Goal: Task Accomplishment & Management: Check status

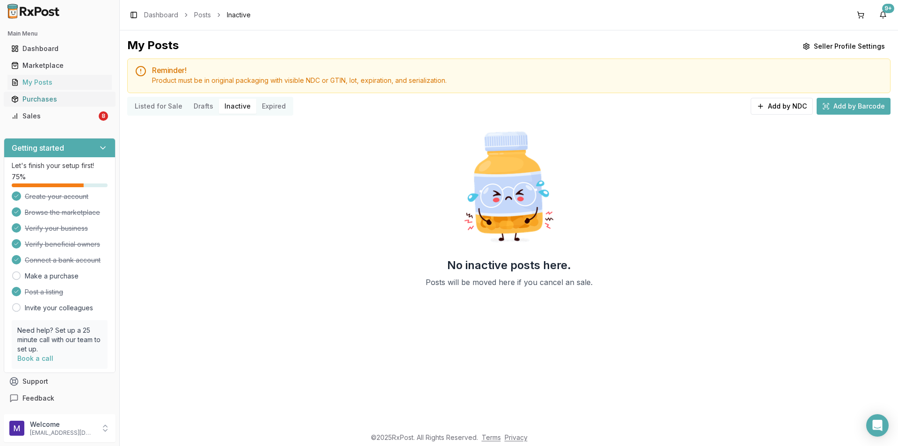
click at [89, 102] on div "Purchases" at bounding box center [59, 99] width 97 height 9
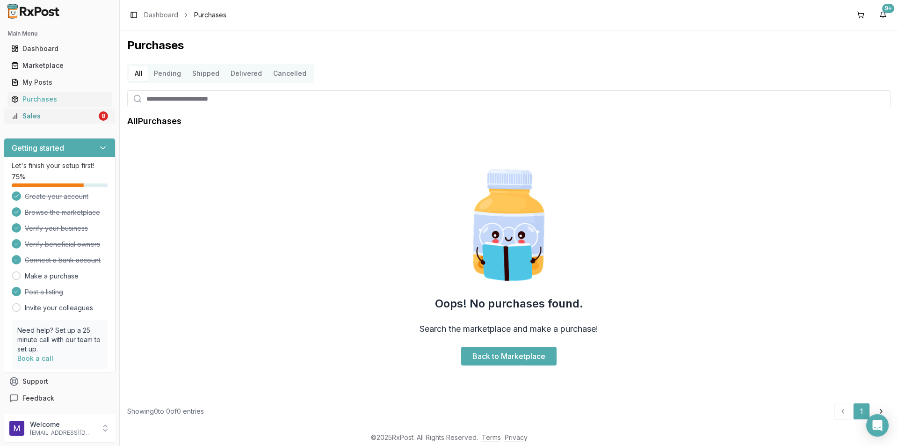
click at [63, 119] on div "Sales" at bounding box center [54, 115] width 86 height 9
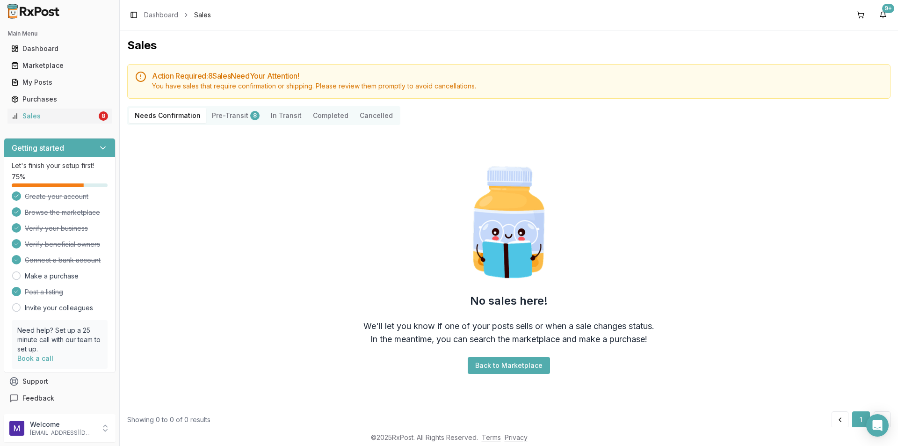
click at [225, 116] on button "Pre-Transit 8" at bounding box center [235, 115] width 59 height 15
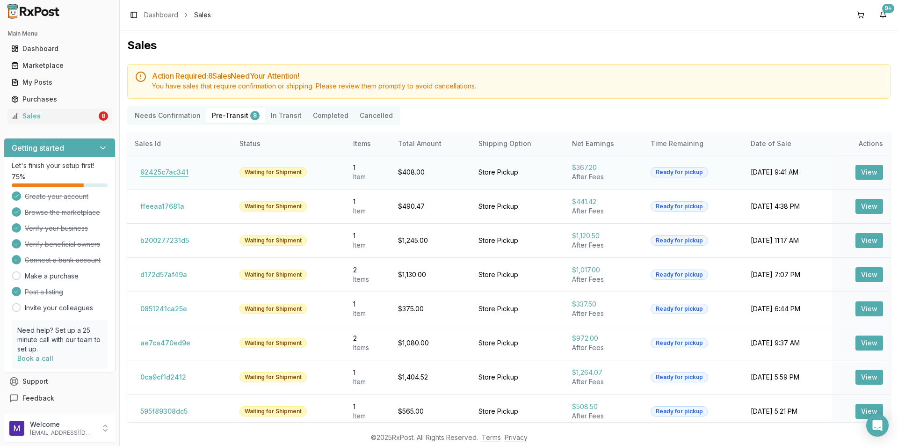
click at [180, 166] on button "92425c7ac341" at bounding box center [164, 172] width 59 height 15
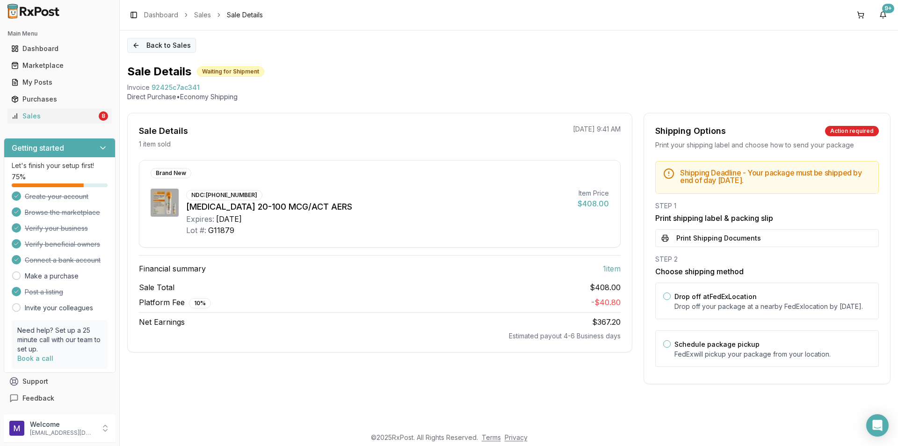
click at [148, 44] on button "Back to Sales" at bounding box center [161, 45] width 69 height 15
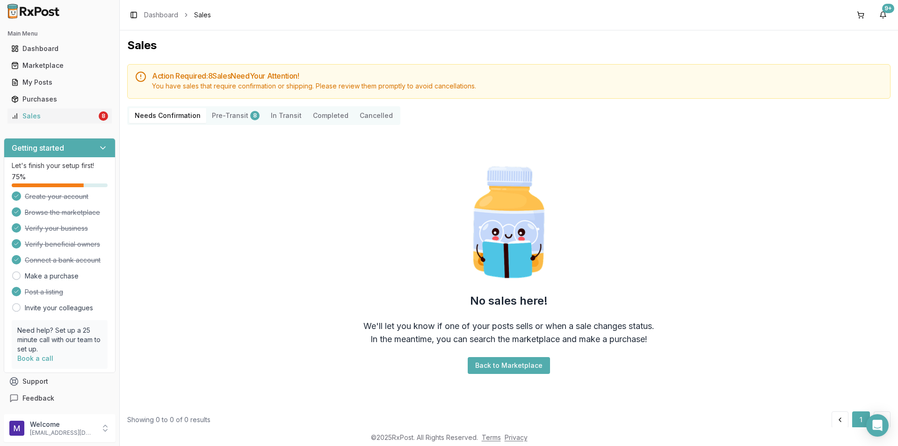
click at [218, 112] on button "Pre-Transit 8" at bounding box center [235, 115] width 59 height 15
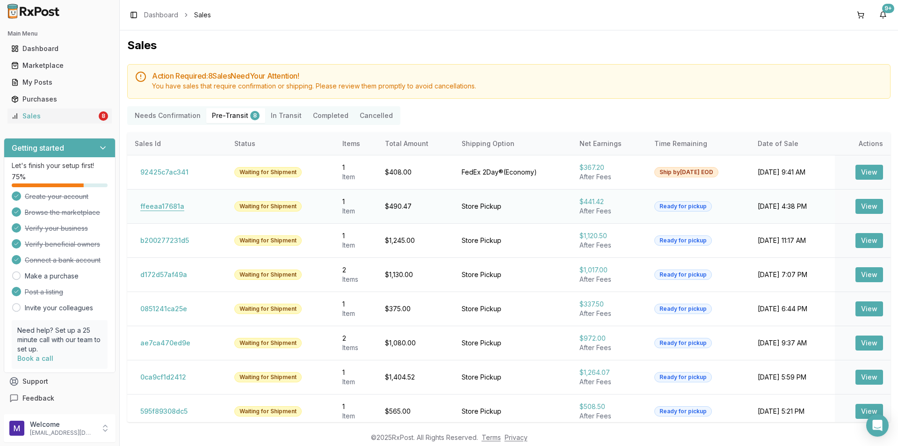
click at [161, 207] on button "ffeeaa17681a" at bounding box center [162, 206] width 55 height 15
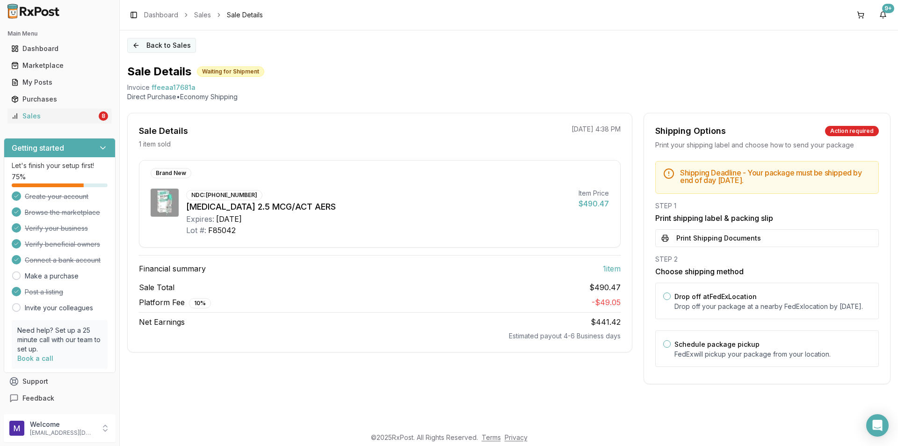
click at [154, 44] on button "Back to Sales" at bounding box center [161, 45] width 69 height 15
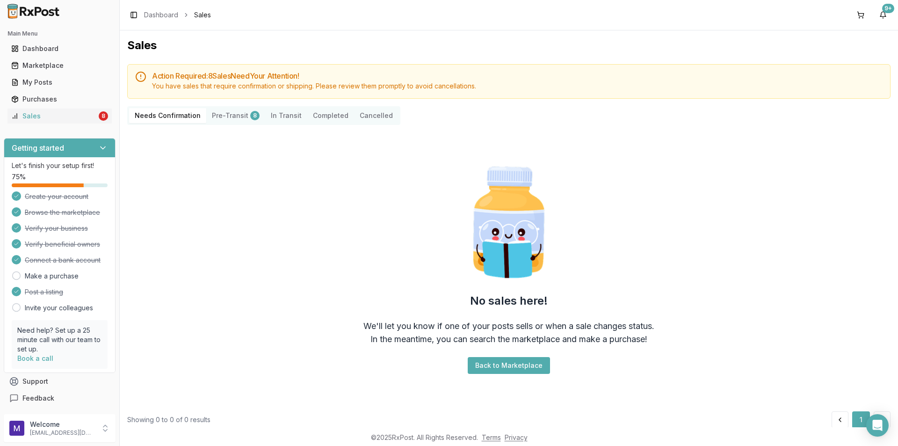
click at [230, 120] on button "Pre-Transit 8" at bounding box center [235, 115] width 59 height 15
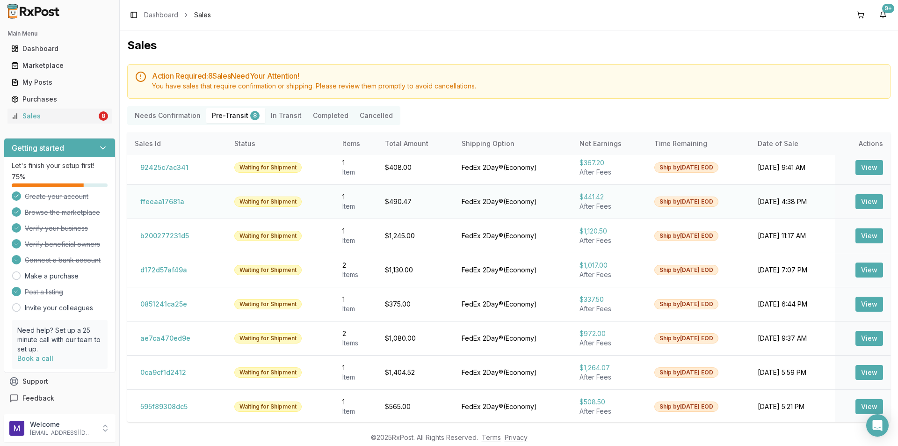
scroll to position [6, 0]
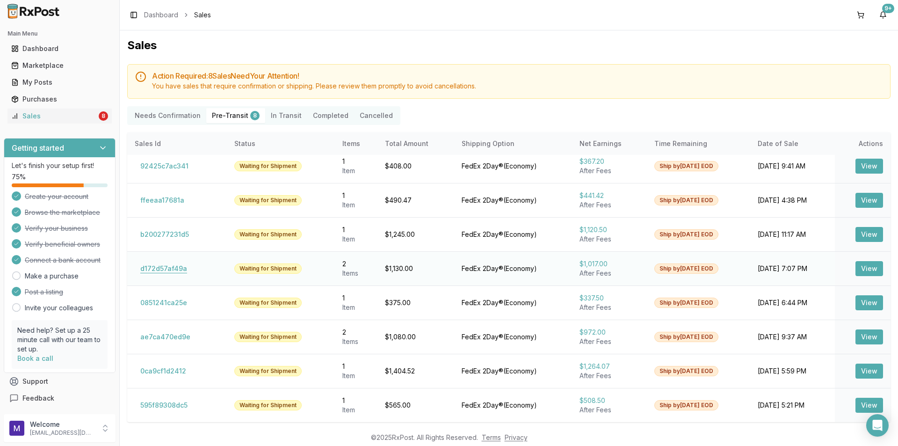
click at [172, 269] on button "d172d57af49a" at bounding box center [164, 268] width 58 height 15
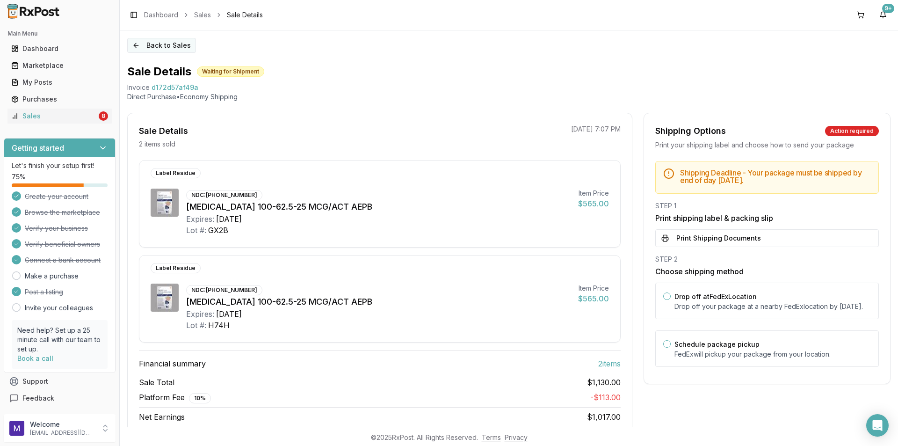
click at [145, 46] on button "Back to Sales" at bounding box center [161, 45] width 69 height 15
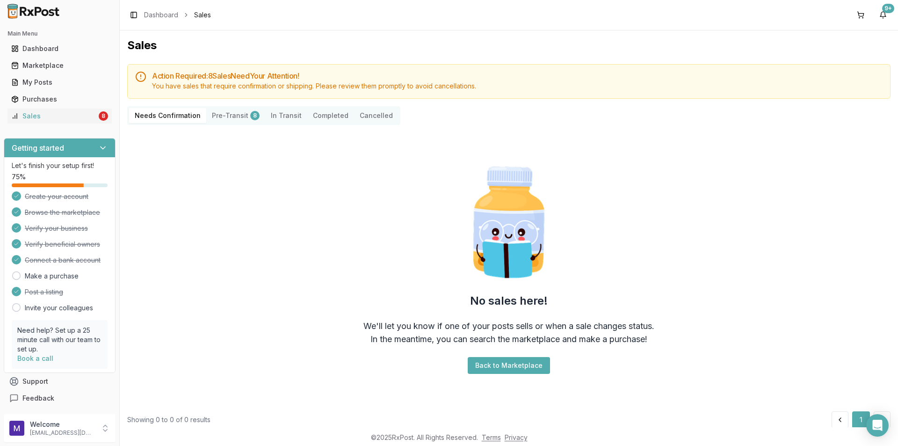
click at [179, 120] on Confirmation "Needs Confirmation" at bounding box center [167, 115] width 77 height 15
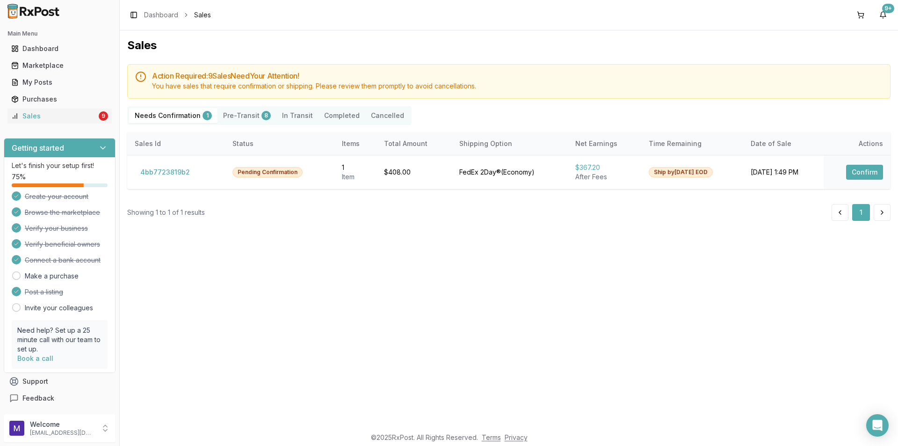
click at [246, 116] on button "Pre-Transit 8" at bounding box center [247, 115] width 59 height 15
